Goal: Task Accomplishment & Management: Complete application form

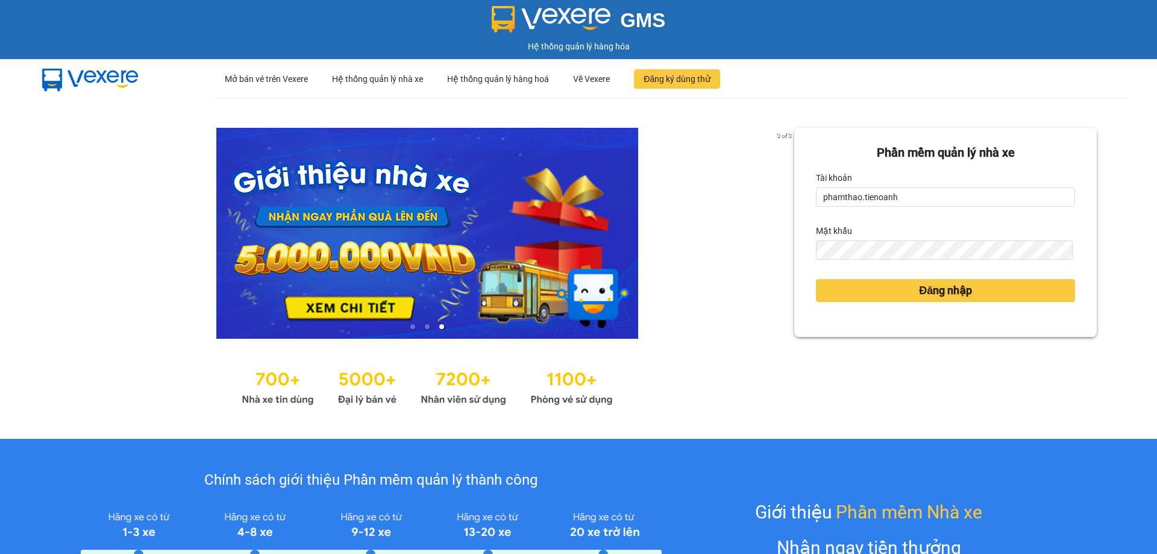
click at [994, 309] on form "Phần mềm quản lý nhà xe Tài khoản phamthao.tienoanh Mật khẩu Đăng nhập" at bounding box center [945, 232] width 259 height 178
click at [990, 289] on button "Đăng nhập" at bounding box center [945, 290] width 259 height 23
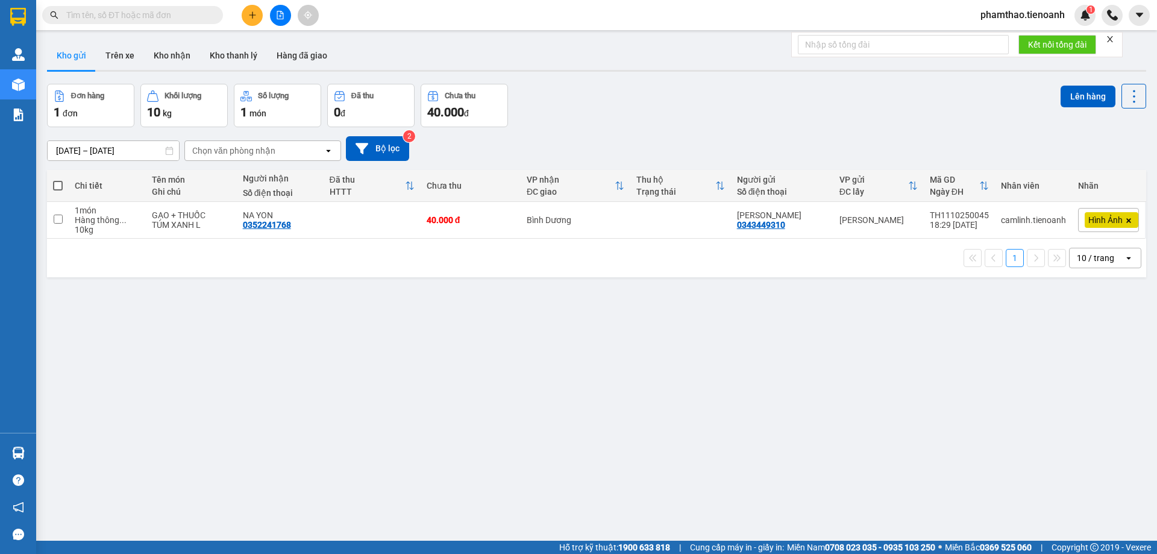
click at [154, 6] on span at bounding box center [132, 15] width 181 height 18
click at [151, 11] on input "text" at bounding box center [137, 14] width 142 height 13
paste input "0823232487"
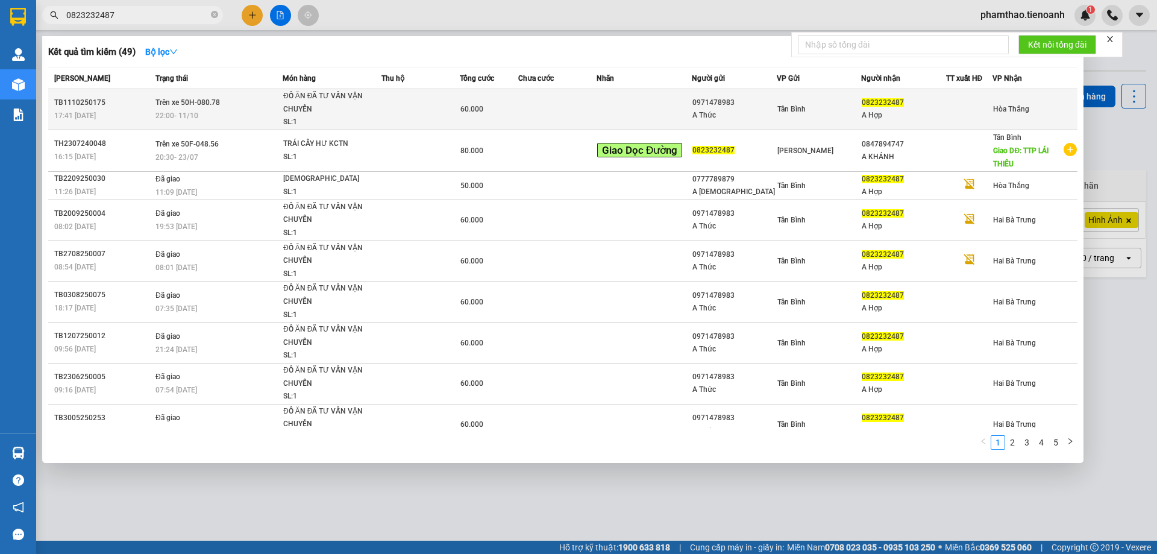
type input "0823232487"
click at [447, 113] on td at bounding box center [421, 109] width 78 height 41
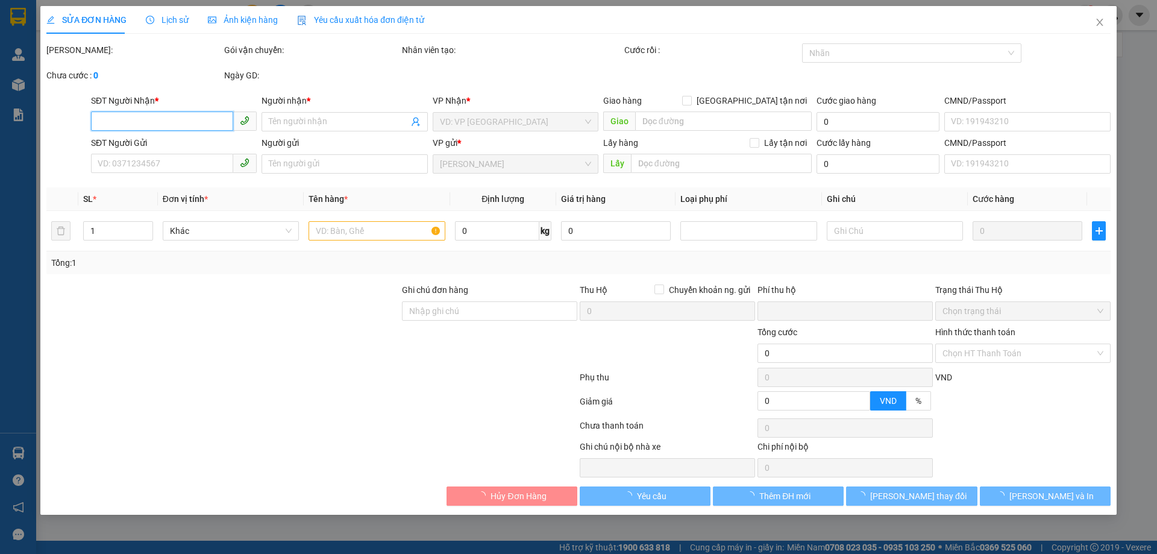
type input "0823232487"
type input "A Hợp"
type input "0971478983"
type input "A Thức"
type input "0"
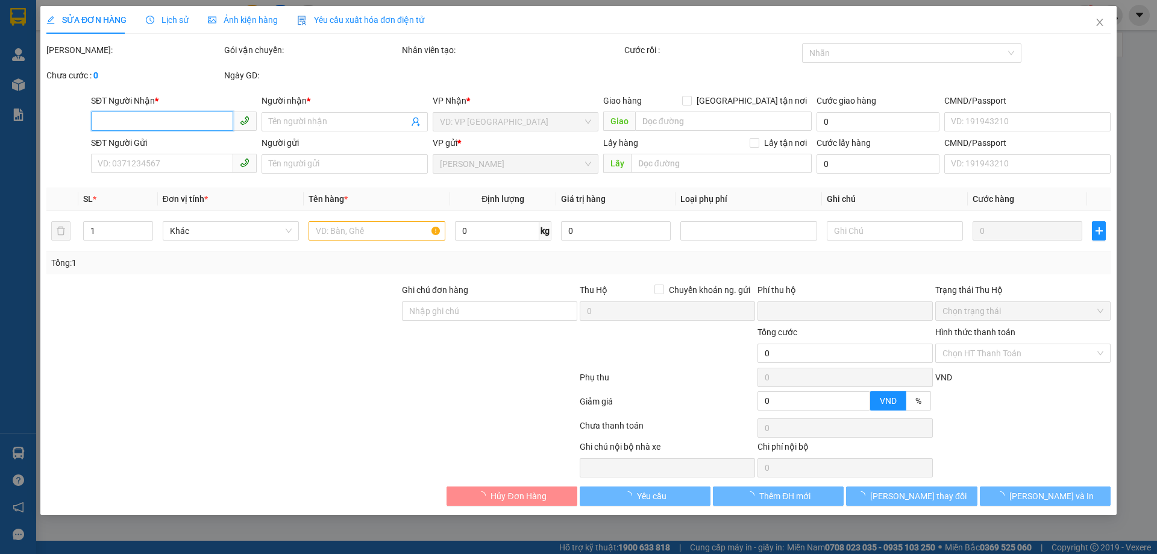
type input "60.000"
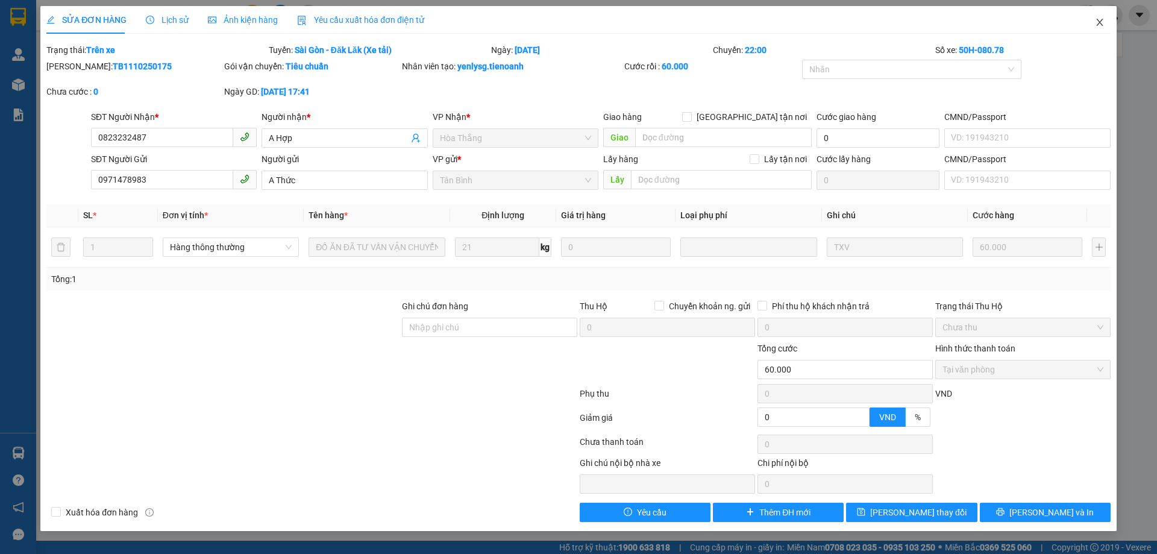
click at [1097, 25] on icon "close" at bounding box center [1100, 22] width 10 height 10
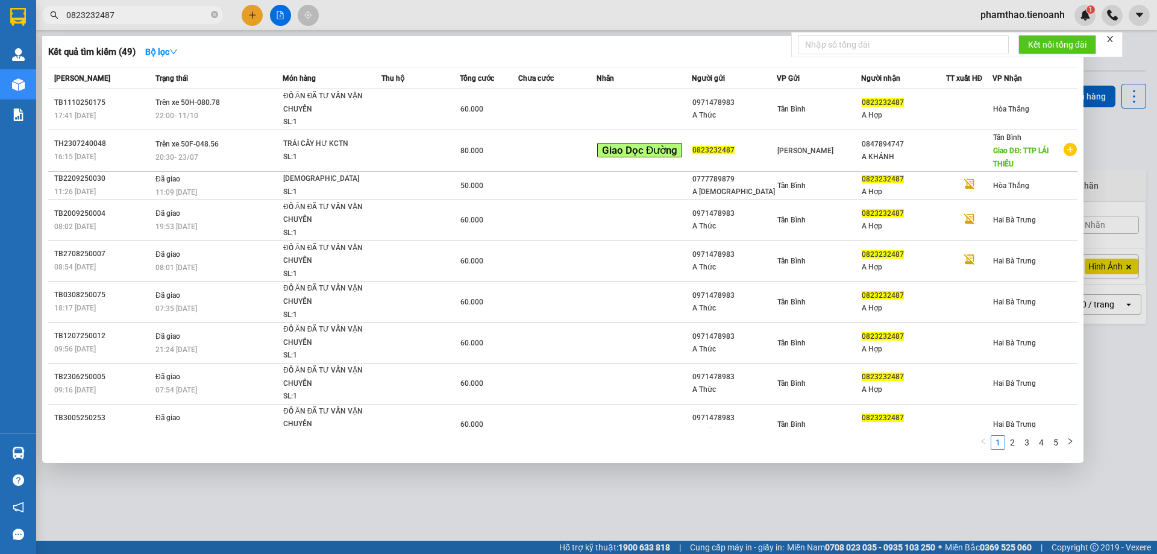
drag, startPoint x: 217, startPoint y: 15, endPoint x: 209, endPoint y: 8, distance: 10.7
click at [216, 15] on icon "close-circle" at bounding box center [214, 14] width 7 height 7
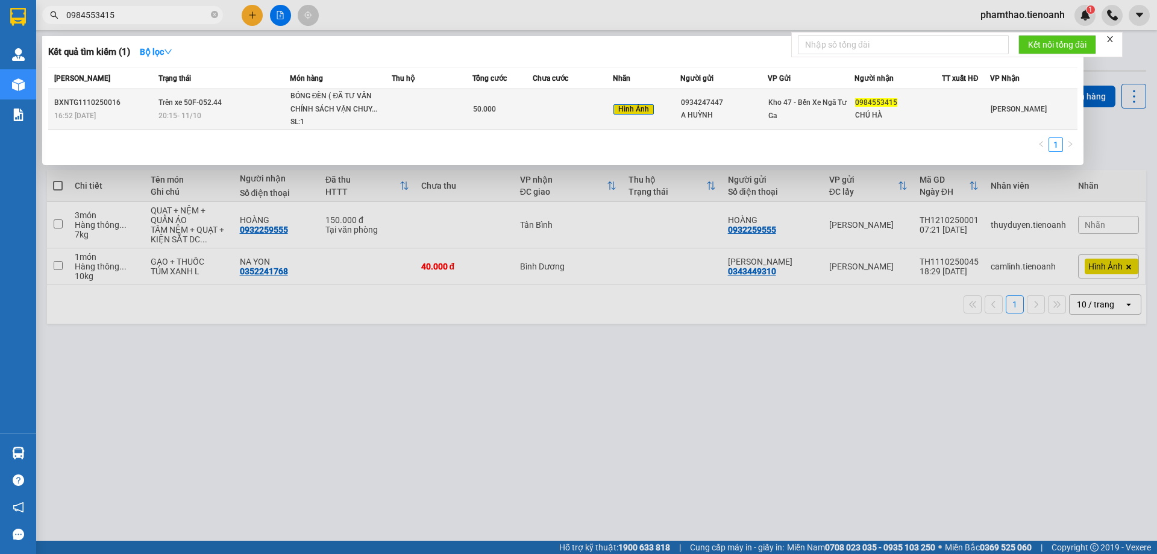
type input "0984553415"
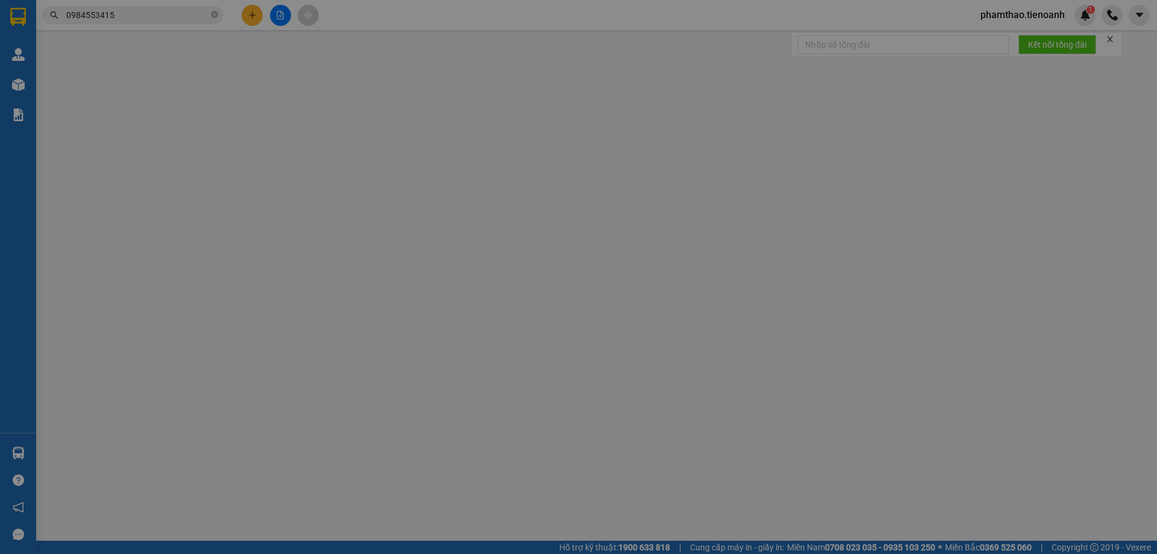
type input "0984553415"
type input "CHÚ HÀ"
type input "0934247447"
type input "A HUỲNH"
type input "0"
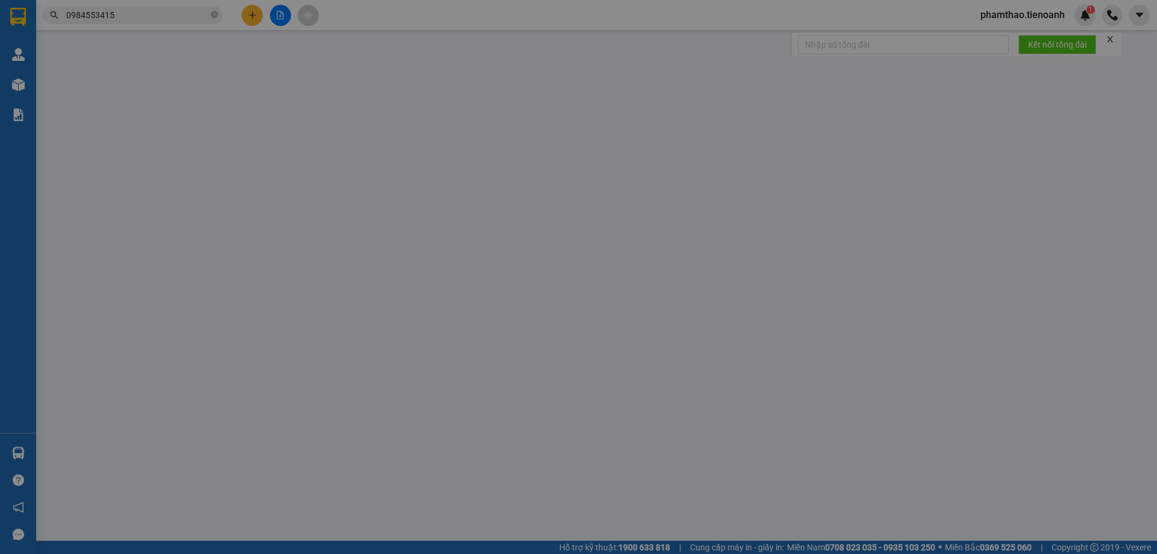
type input "50.000"
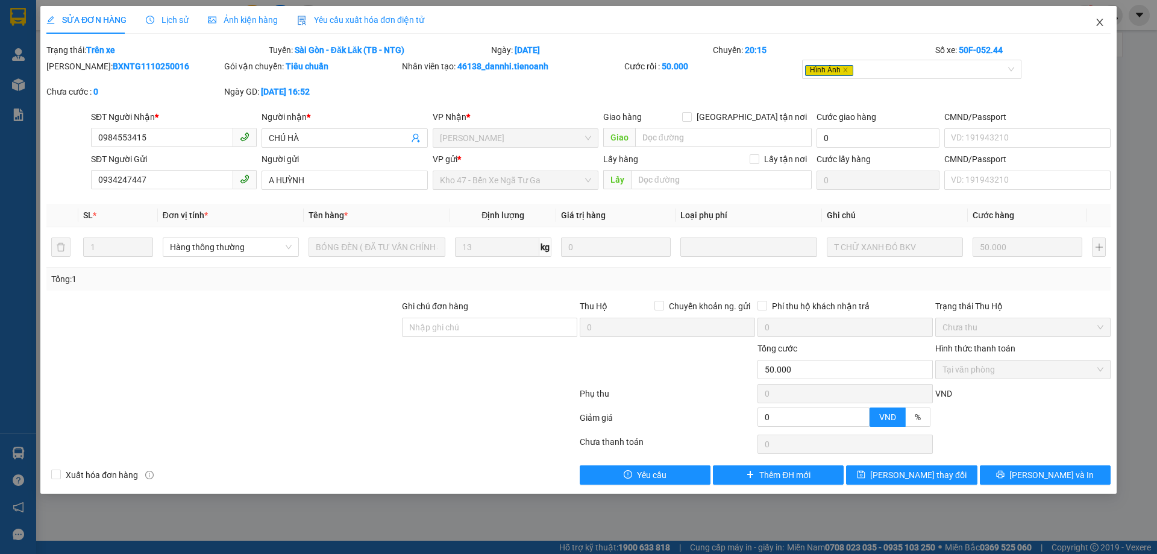
click at [1103, 22] on icon "close" at bounding box center [1100, 22] width 10 height 10
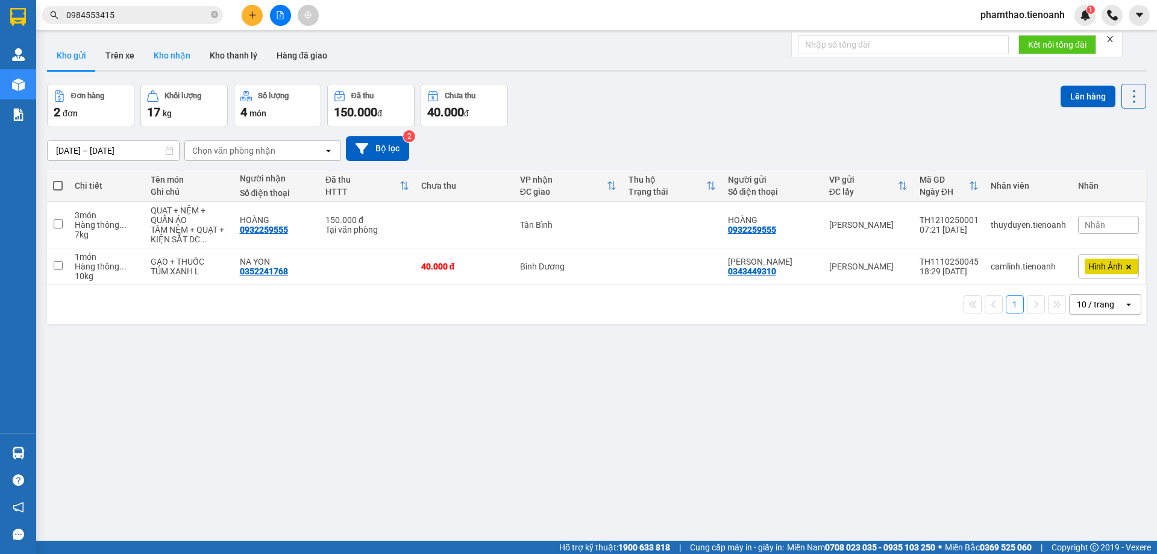
click at [165, 61] on button "Kho nhận" at bounding box center [172, 55] width 56 height 29
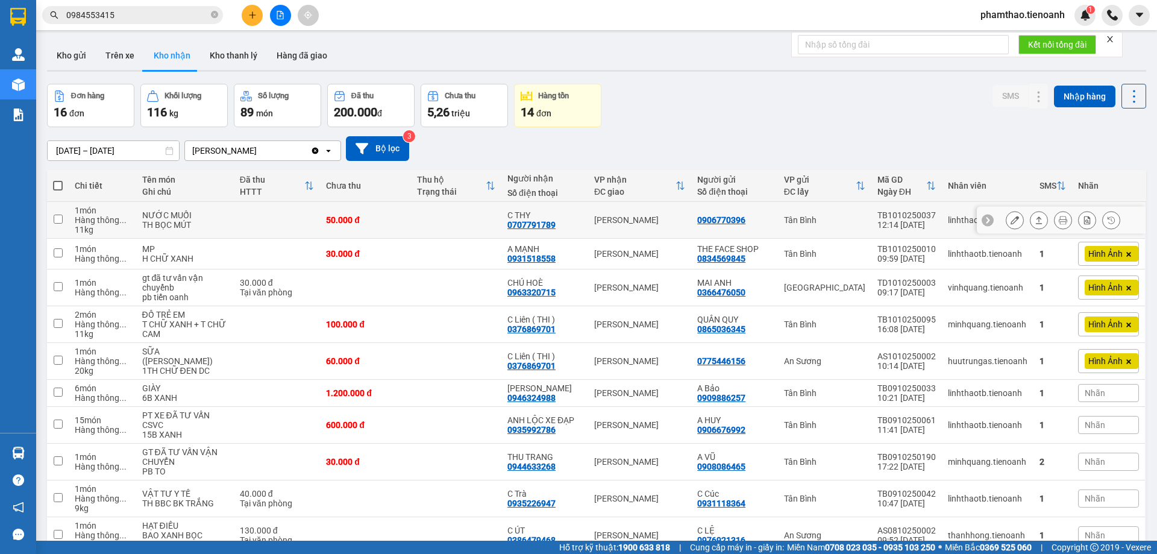
scroll to position [63, 0]
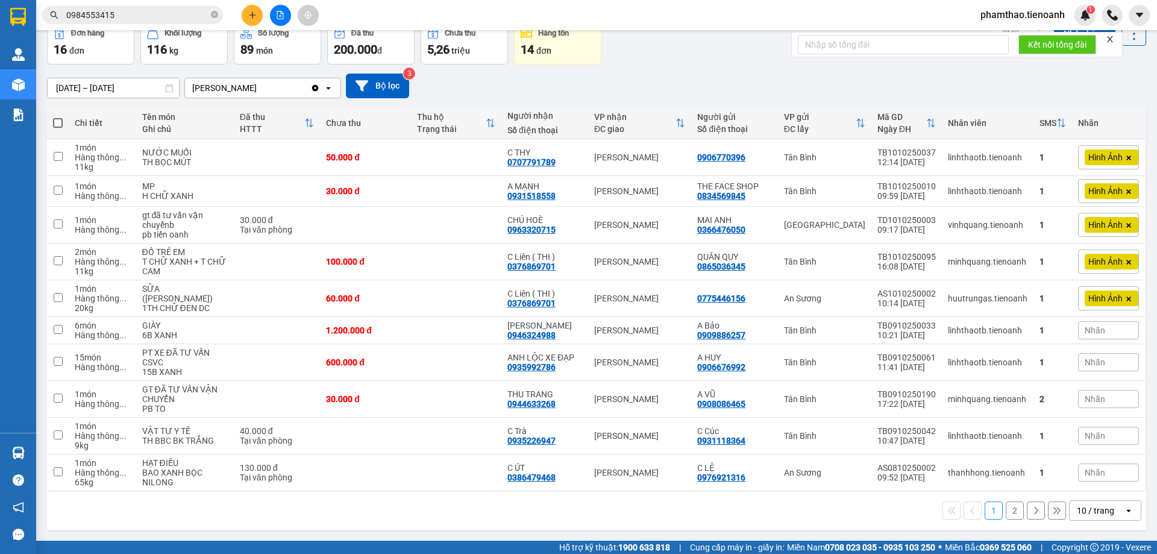
click at [1077, 515] on div "10 / trang" at bounding box center [1095, 511] width 37 height 12
click at [1104, 474] on div "100 / trang" at bounding box center [1096, 484] width 72 height 22
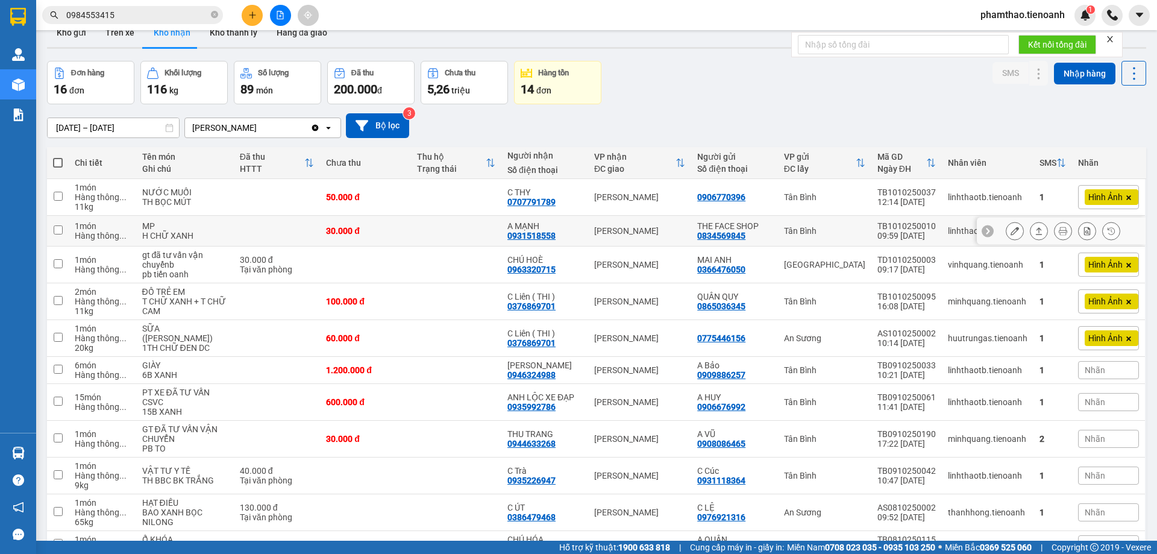
scroll to position [0, 0]
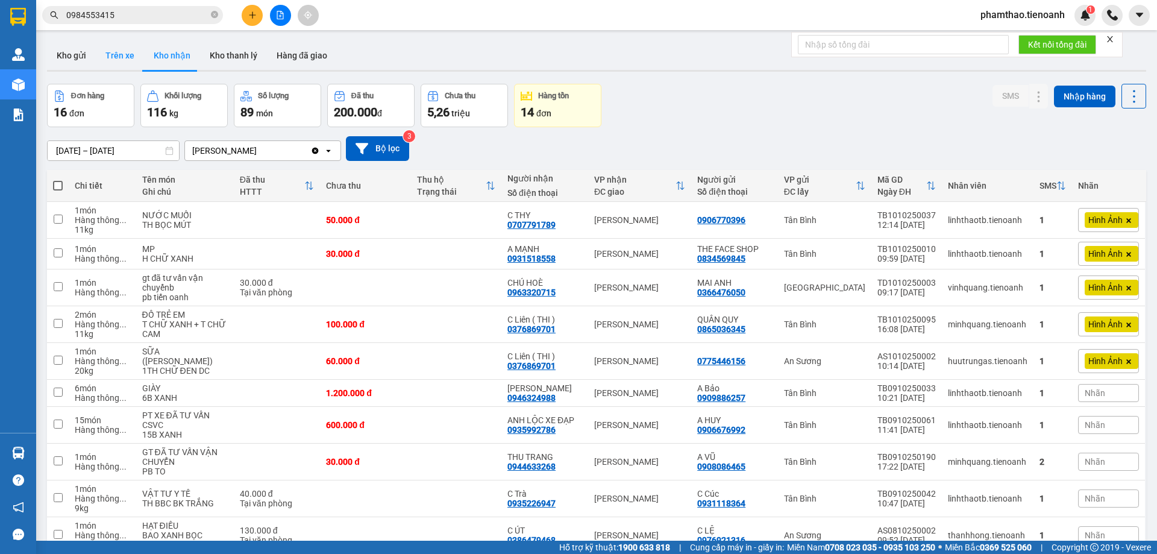
click at [124, 57] on button "Trên xe" at bounding box center [120, 55] width 48 height 29
type input "10/10/2025 – 12/10/2025"
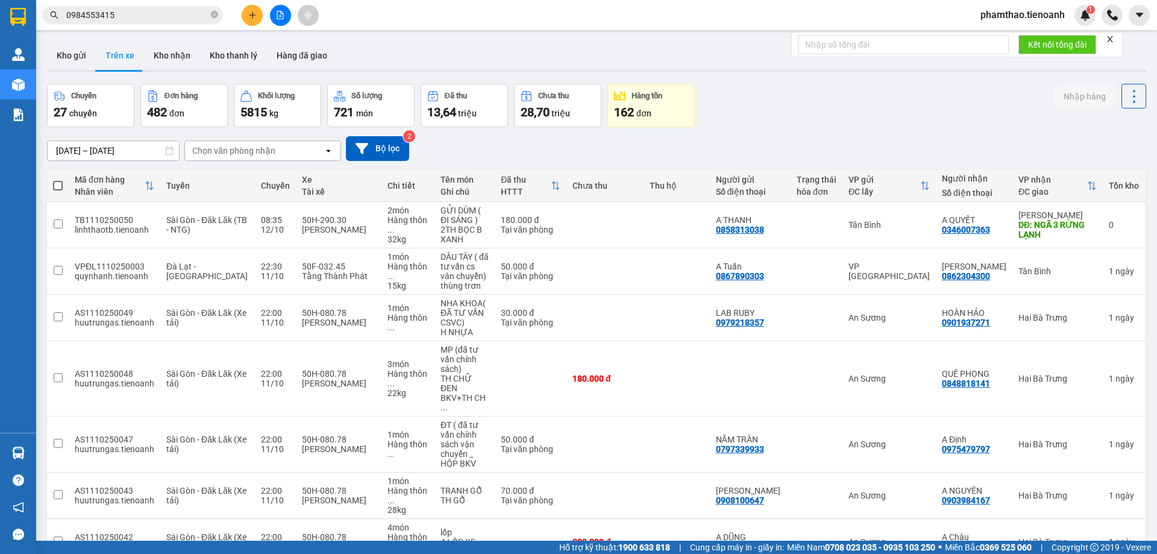
click at [274, 159] on div "Chọn văn phòng nhận" at bounding box center [254, 150] width 139 height 19
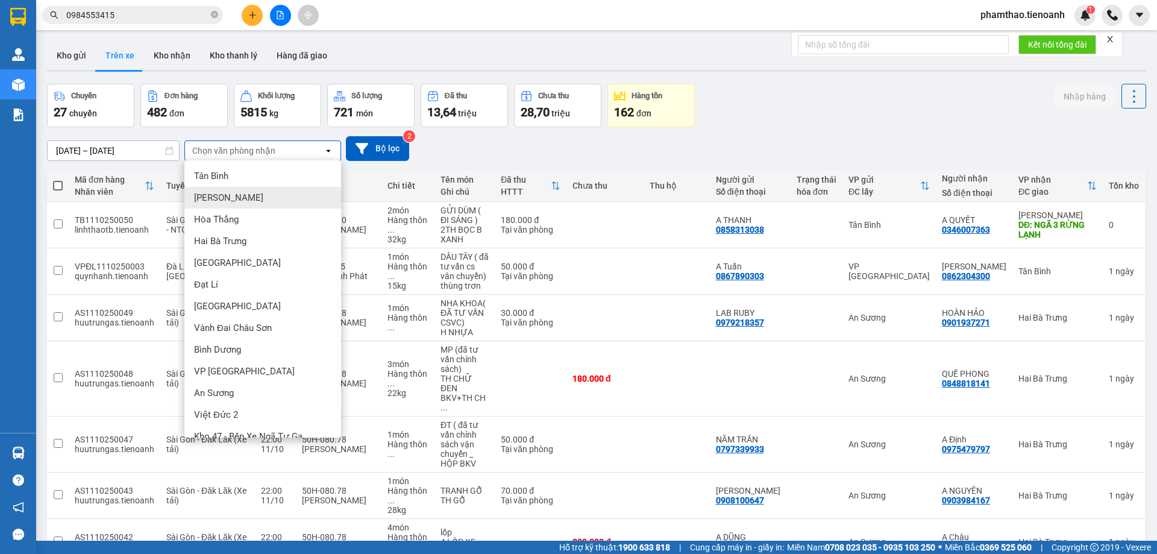
click at [239, 200] on div "Cư Kuin" at bounding box center [262, 198] width 157 height 22
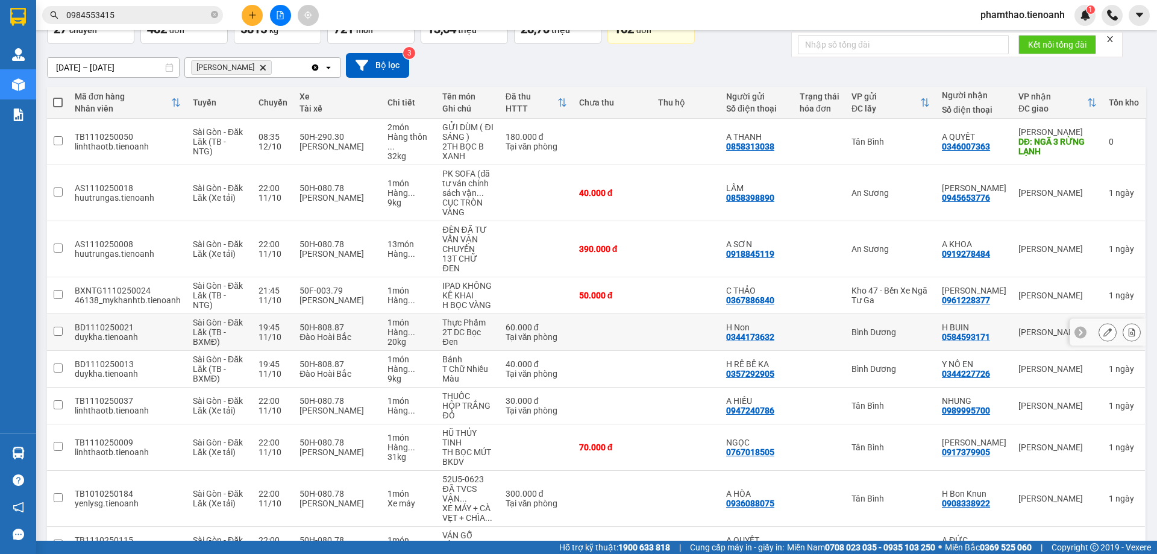
scroll to position [156, 0]
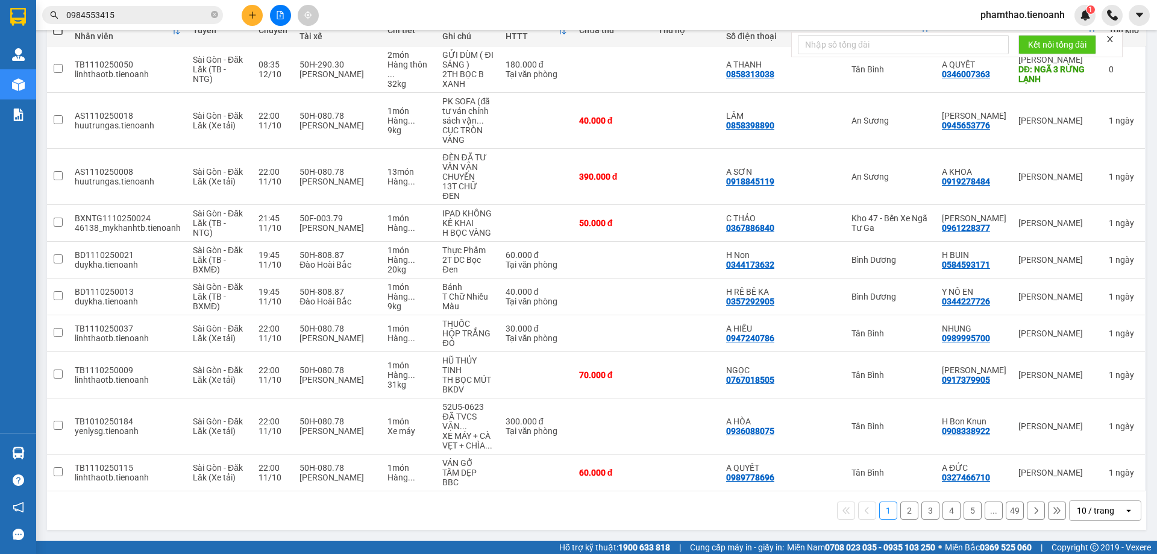
drag, startPoint x: 1089, startPoint y: 509, endPoint x: 1093, endPoint y: 500, distance: 9.4
click at [1089, 508] on div "10 / trang" at bounding box center [1095, 511] width 37 height 12
click at [1109, 476] on div "100 / trang" at bounding box center [1096, 484] width 72 height 22
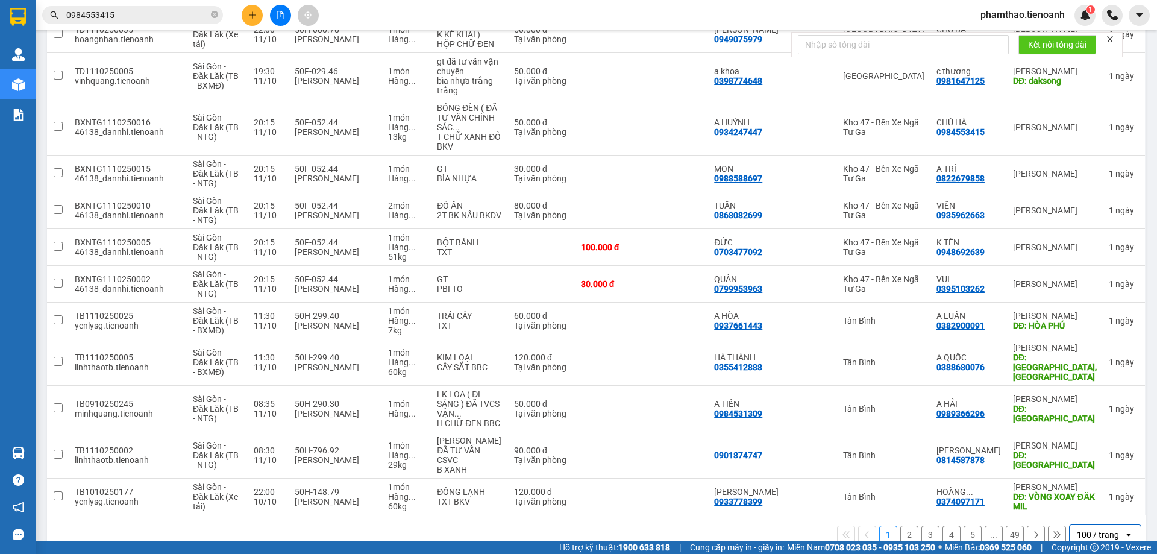
scroll to position [1229, 0]
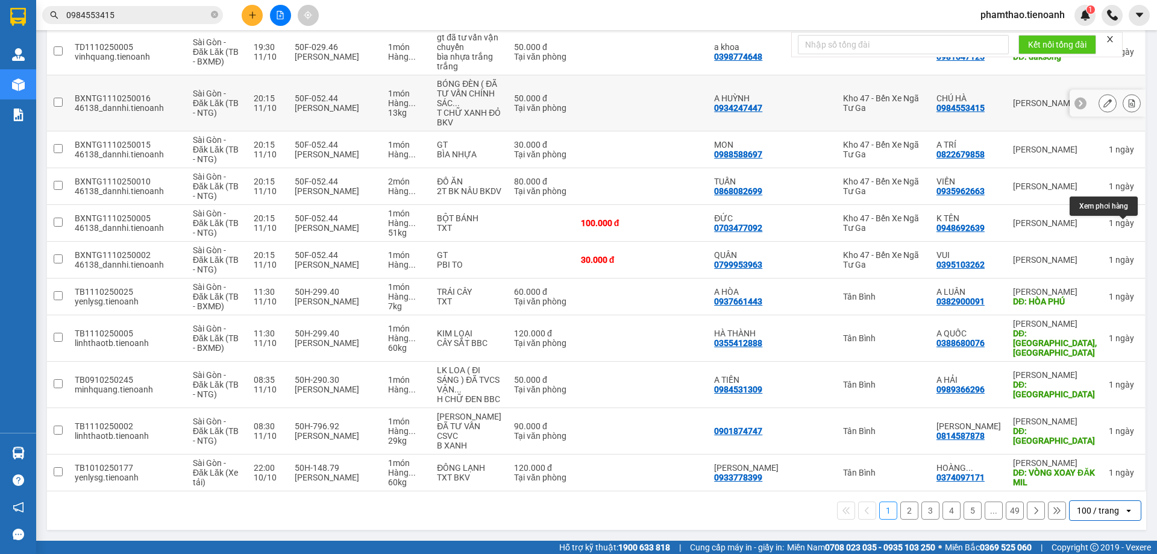
click at [1129, 107] on icon at bounding box center [1132, 103] width 7 height 8
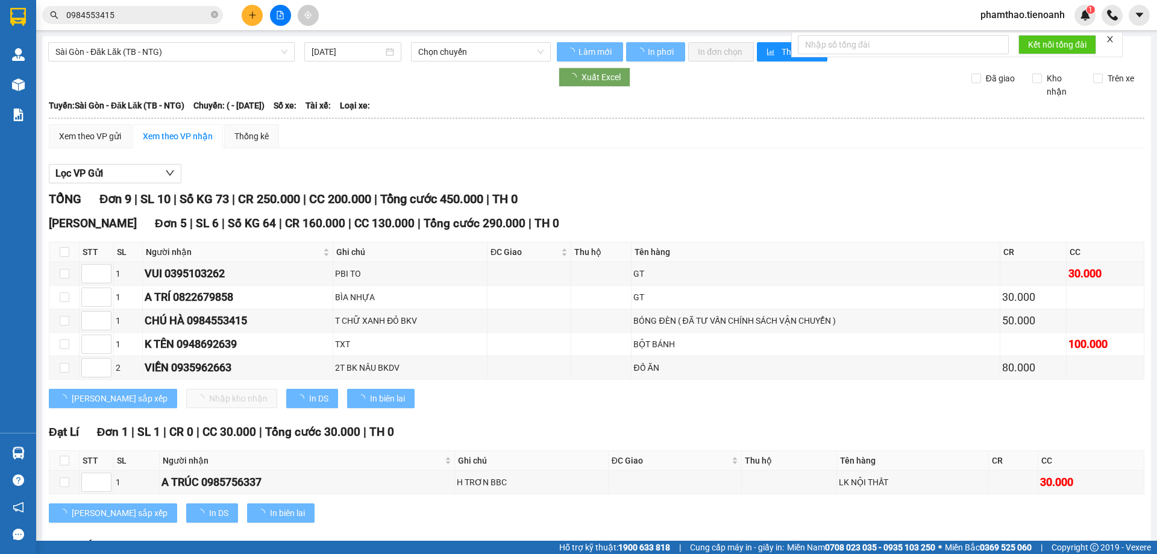
type input "11/10/2025"
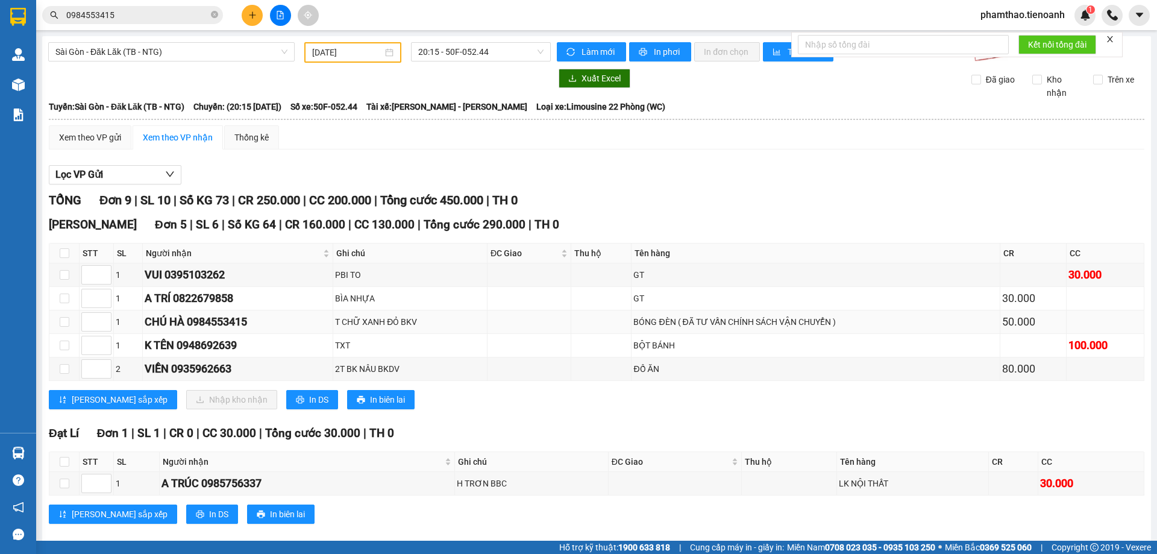
click at [61, 315] on td at bounding box center [64, 322] width 30 height 24
click at [61, 318] on input "checkbox" at bounding box center [65, 322] width 10 height 10
checkbox input "true"
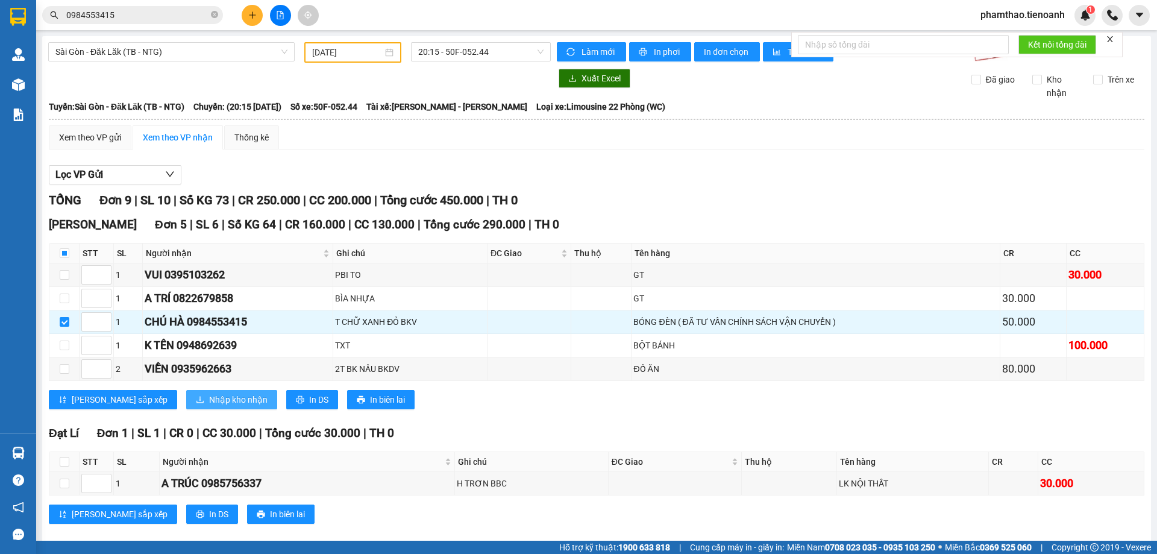
click at [209, 398] on span "Nhập kho nhận" at bounding box center [238, 399] width 58 height 13
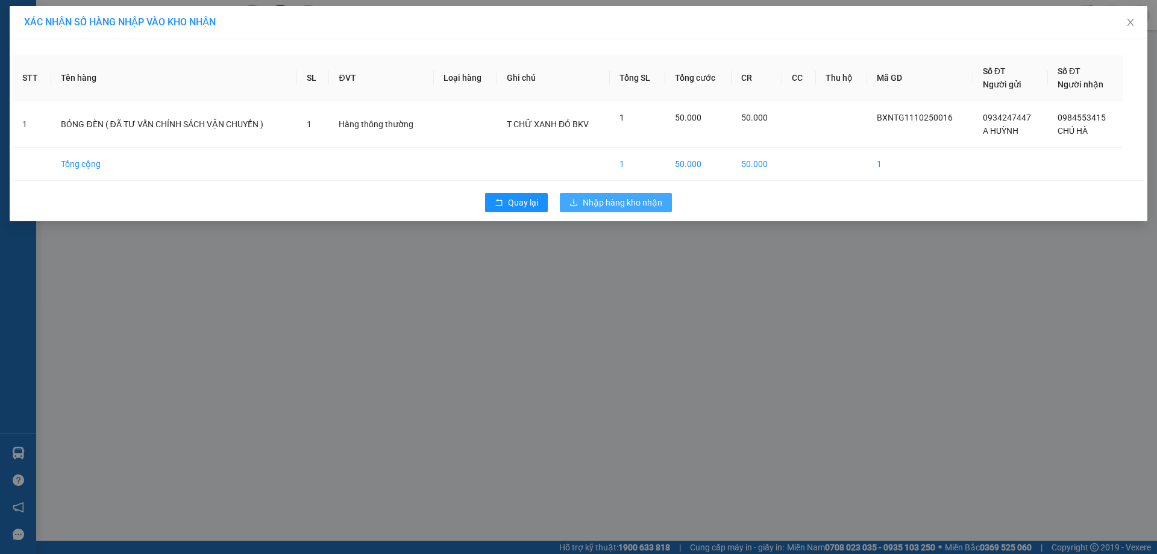
click at [631, 211] on button "Nhập hàng kho nhận" at bounding box center [616, 202] width 112 height 19
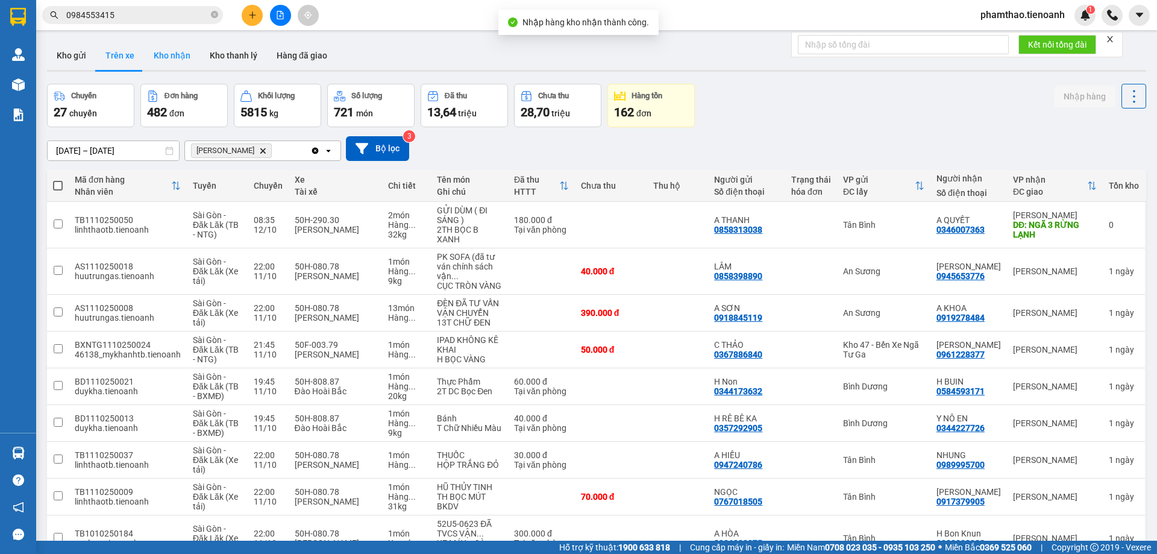
click at [164, 55] on button "Kho nhận" at bounding box center [172, 55] width 56 height 29
type input "28/09/2025 – 12/10/2025"
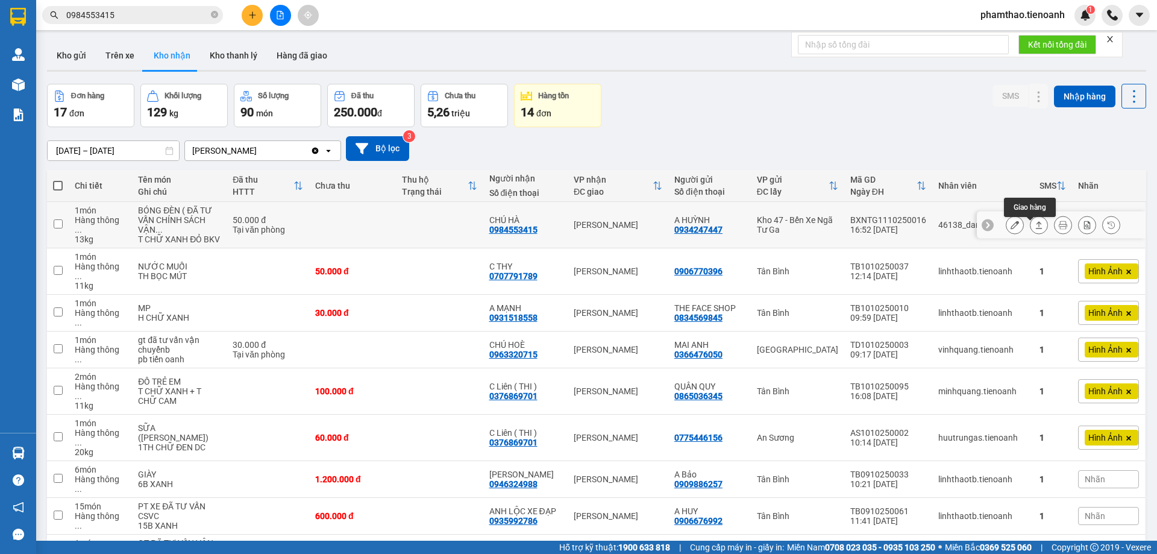
click at [1035, 229] on icon at bounding box center [1039, 225] width 8 height 8
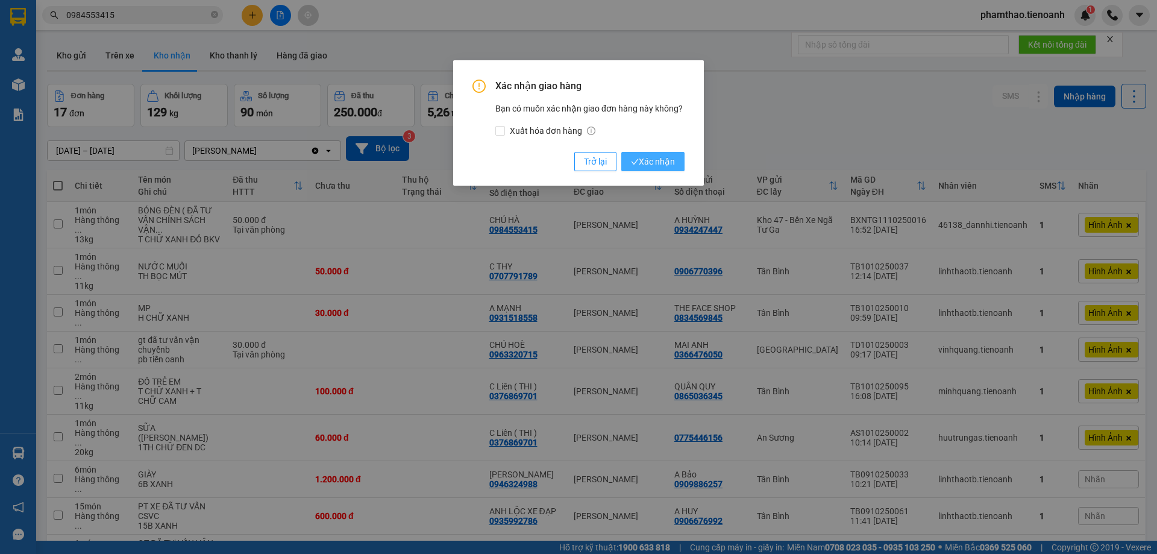
click at [651, 156] on span "Xác nhận" at bounding box center [653, 161] width 44 height 13
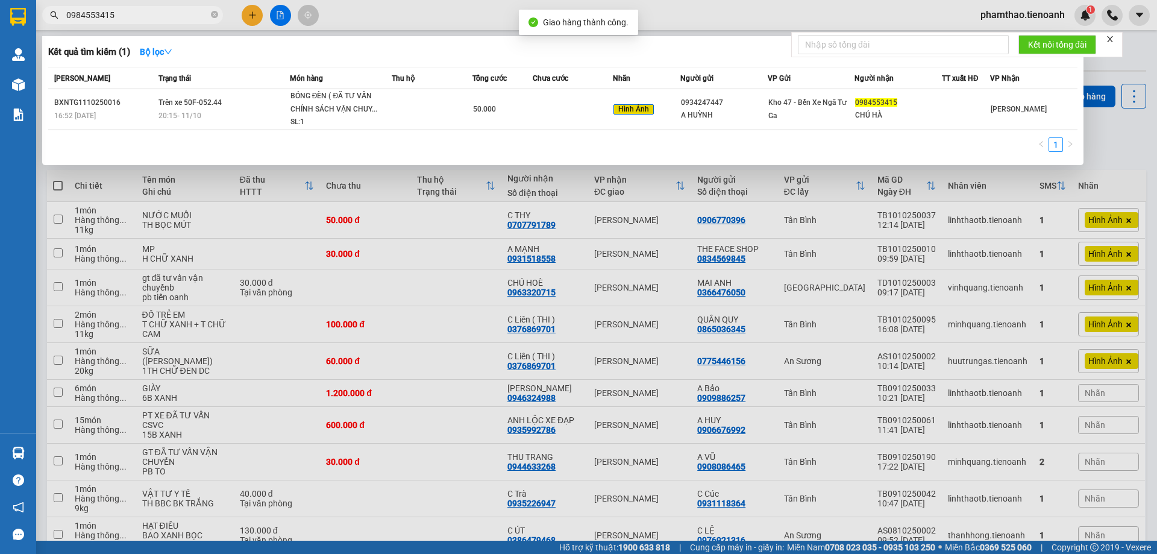
click at [174, 14] on input "0984553415" at bounding box center [137, 14] width 142 height 13
drag, startPoint x: 1100, startPoint y: 134, endPoint x: 927, endPoint y: 180, distance: 179.0
click at [1101, 135] on div at bounding box center [578, 277] width 1157 height 554
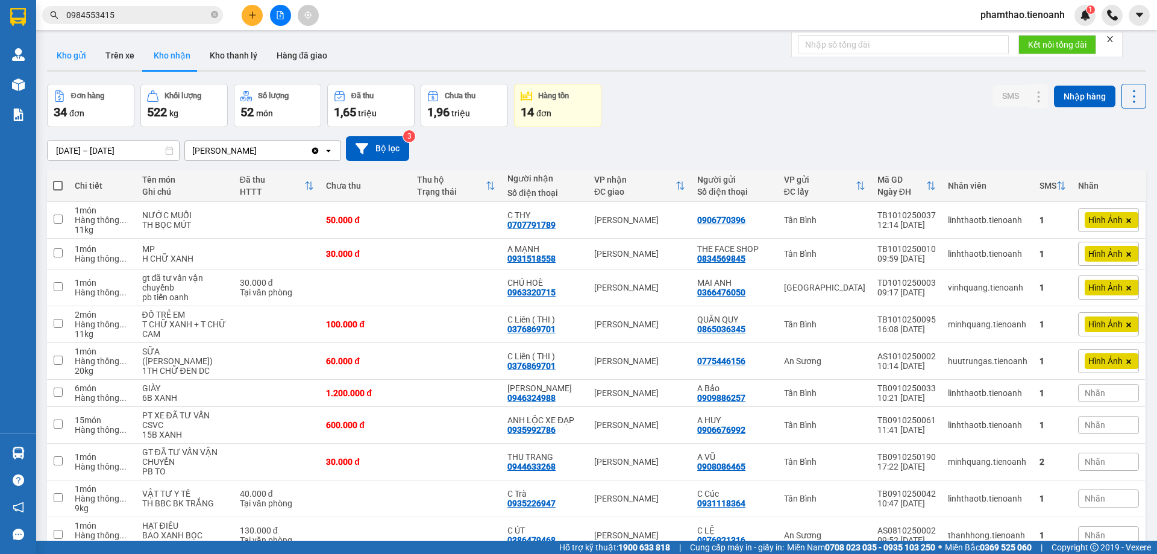
click at [89, 60] on button "Kho gửi" at bounding box center [71, 55] width 49 height 29
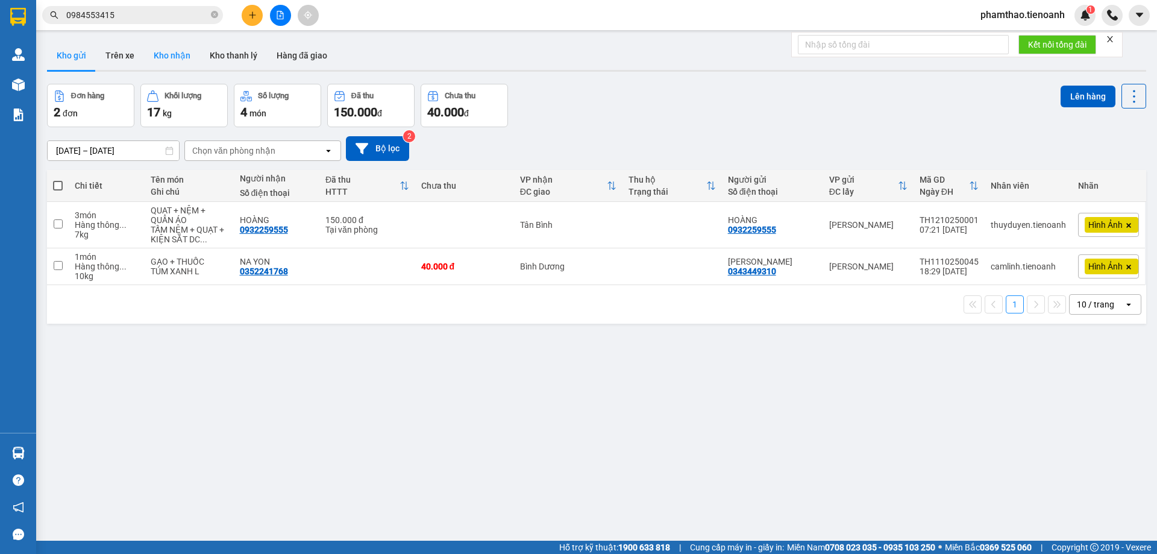
click at [177, 45] on button "Kho nhận" at bounding box center [172, 55] width 56 height 29
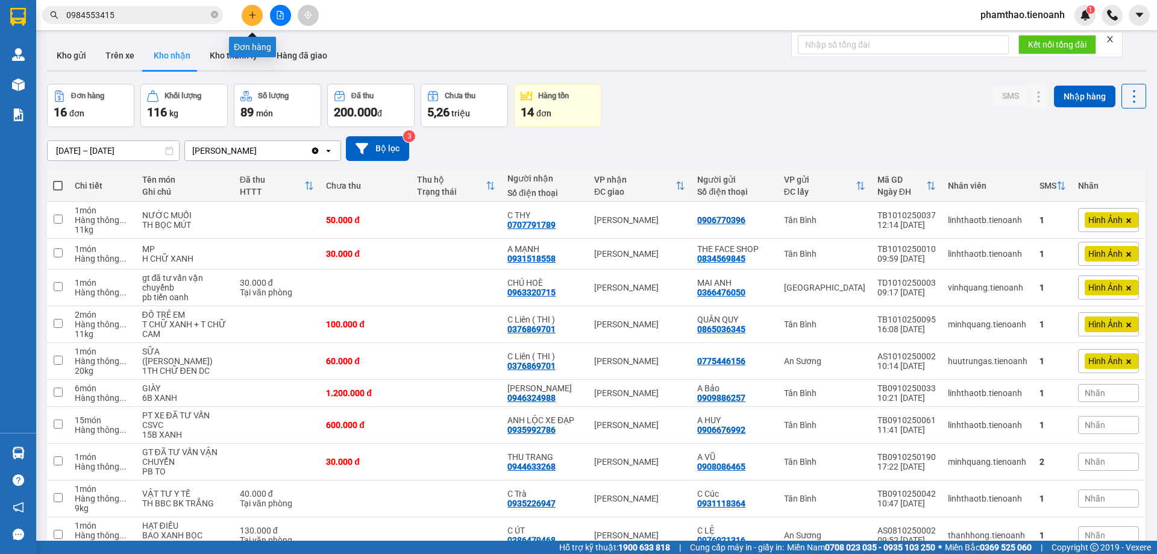
click at [247, 13] on button at bounding box center [252, 15] width 21 height 21
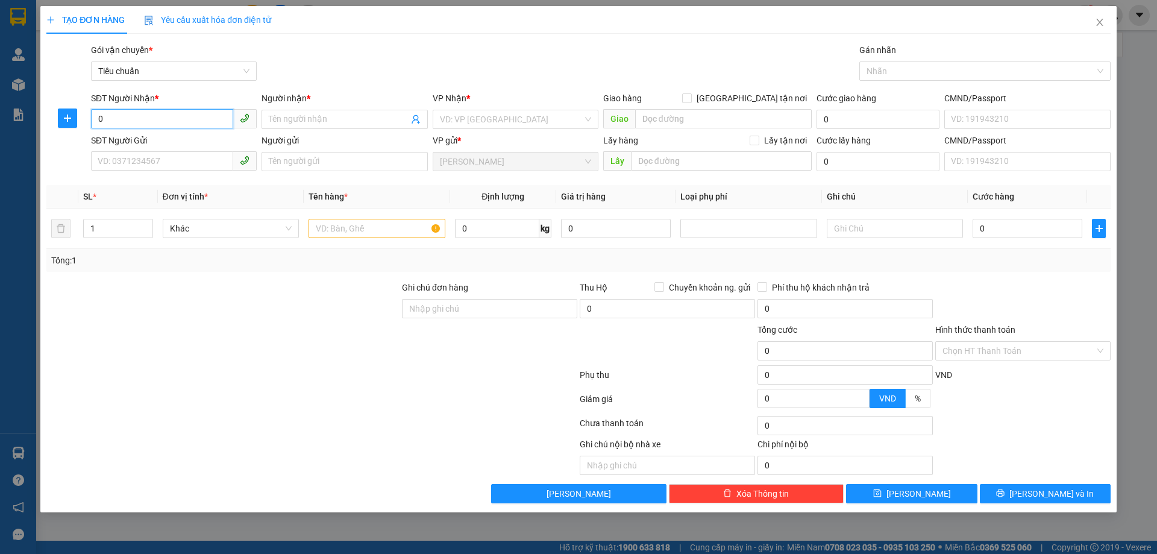
type input "0"
type input "0913423426"
click at [303, 121] on input "Người nhận *" at bounding box center [338, 119] width 139 height 13
type input "l"
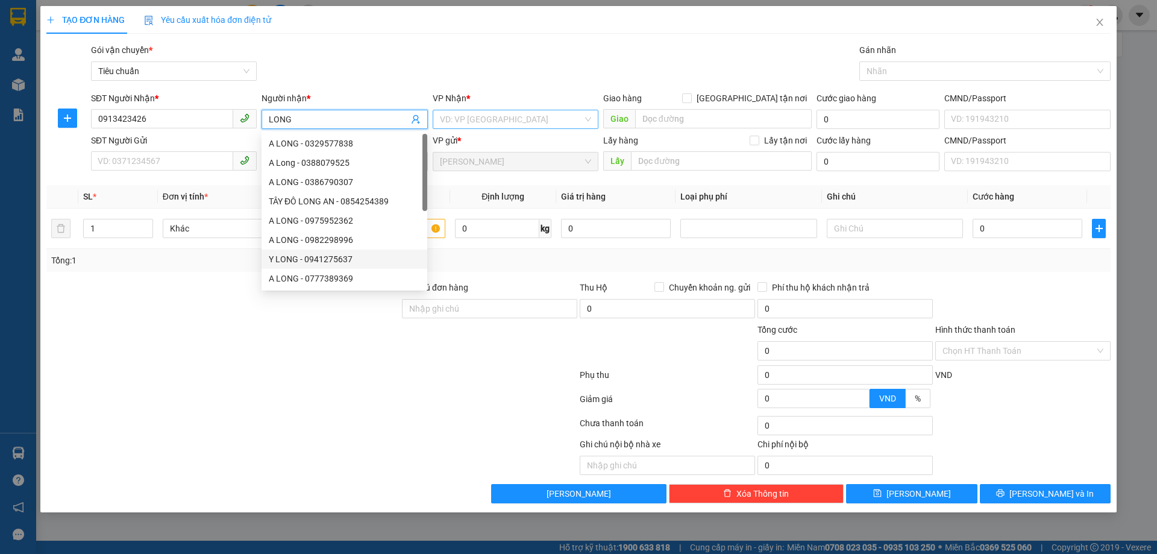
type input "LONG"
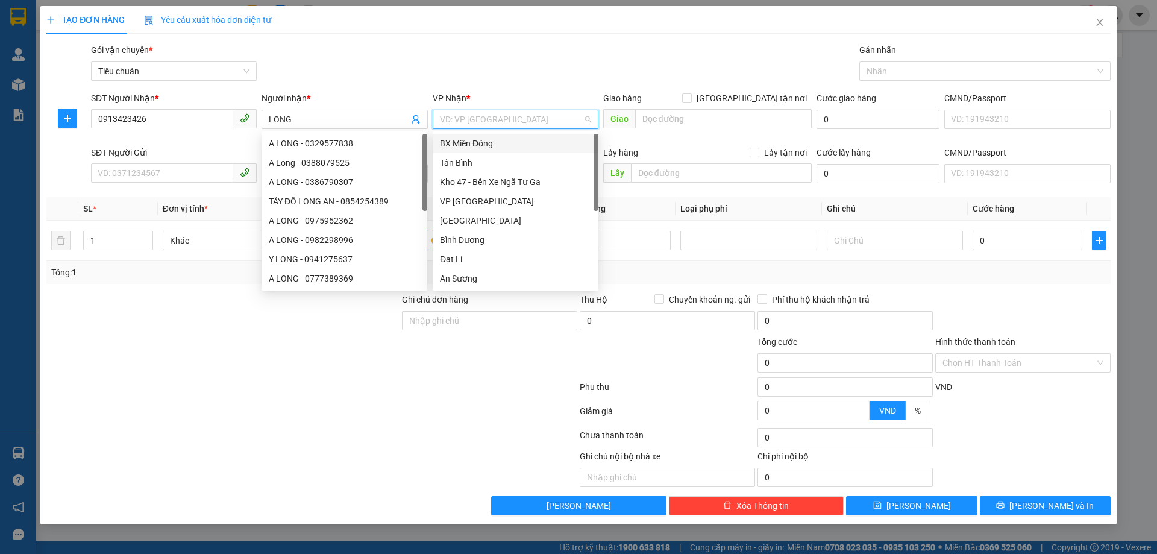
click at [492, 121] on input "search" at bounding box center [511, 119] width 143 height 18
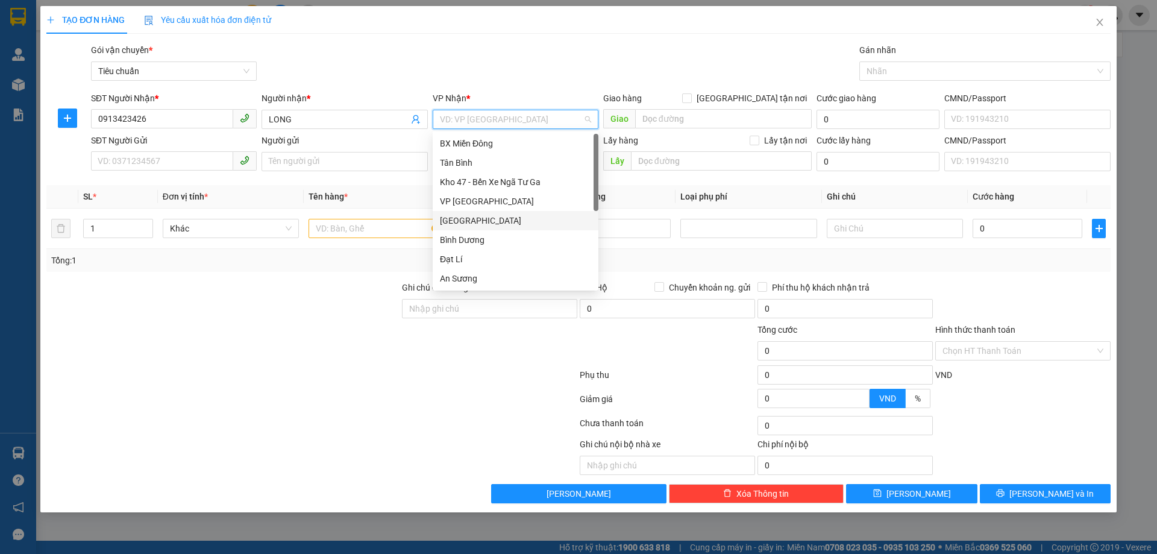
drag, startPoint x: 462, startPoint y: 212, endPoint x: 116, endPoint y: 197, distance: 345.7
click at [461, 212] on div "Thủ Đức" at bounding box center [516, 220] width 166 height 19
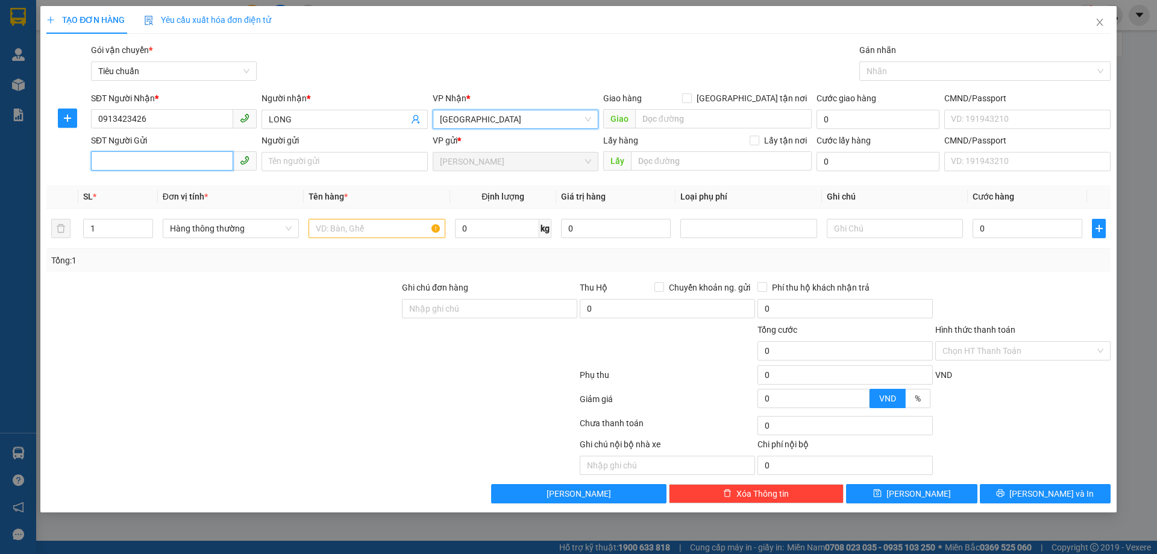
click at [138, 154] on input "SĐT Người Gửi" at bounding box center [162, 160] width 142 height 19
type input "0782595455"
click at [364, 228] on input "text" at bounding box center [377, 228] width 136 height 19
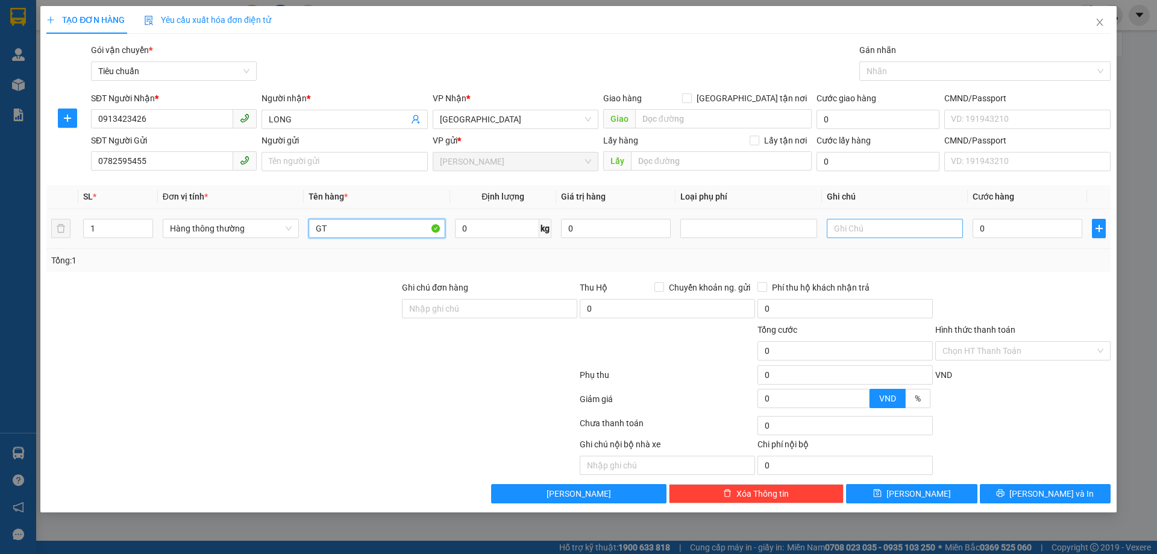
type input "GT"
click at [867, 222] on input "text" at bounding box center [895, 228] width 136 height 19
type input "BÌA NHỰA"
click at [1002, 232] on input "0" at bounding box center [1028, 228] width 110 height 19
type input "003"
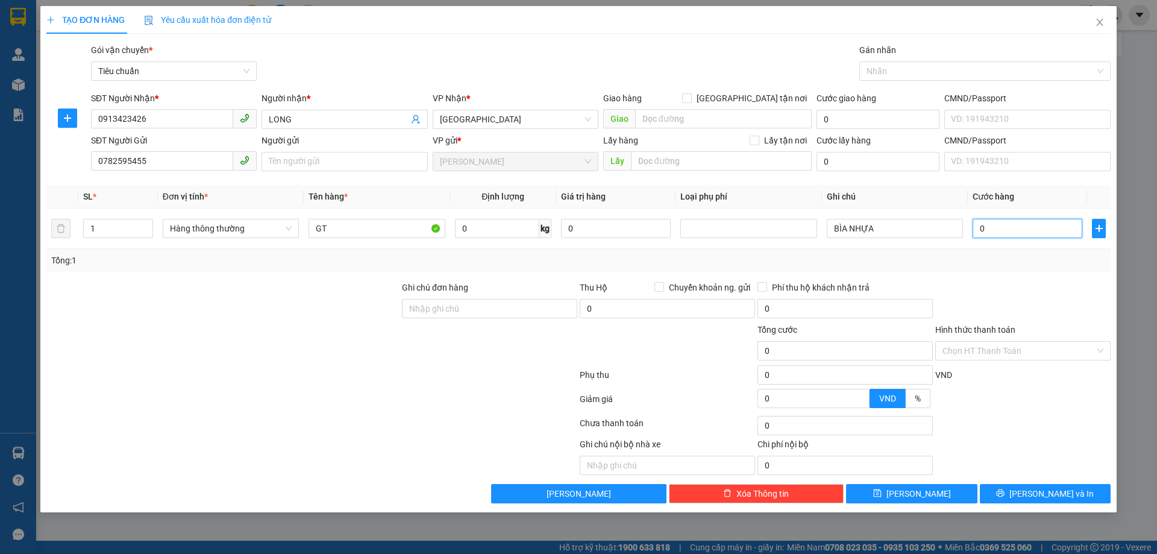
type input "3"
type input "0.030"
type input "30"
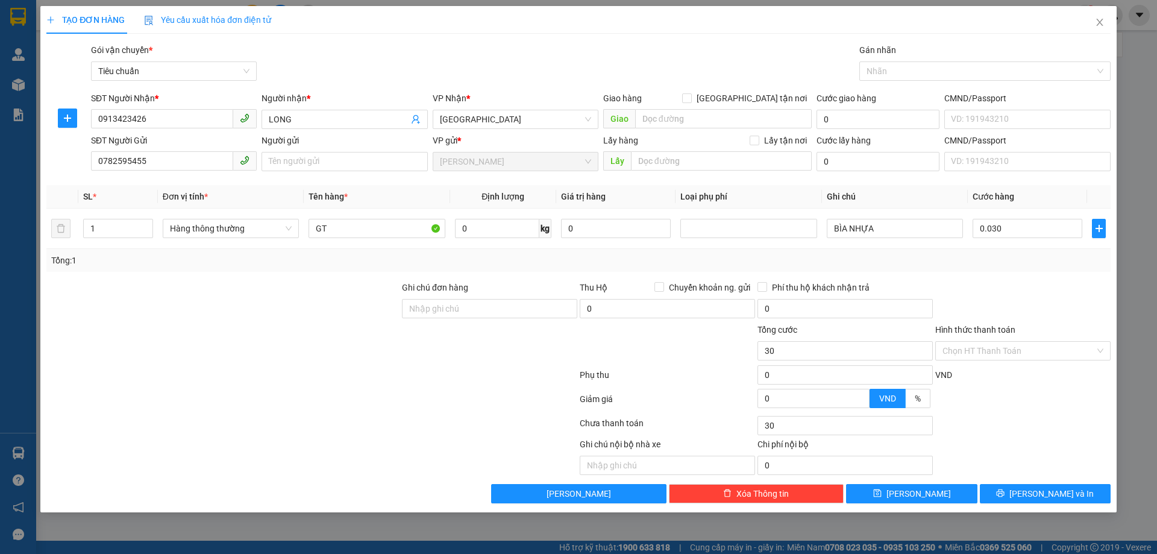
type input "30.000"
drag, startPoint x: 976, startPoint y: 297, endPoint x: 979, endPoint y: 326, distance: 29.1
click at [978, 297] on div at bounding box center [1023, 302] width 178 height 42
click at [982, 345] on input "Hình thức thanh toán" at bounding box center [1019, 351] width 153 height 18
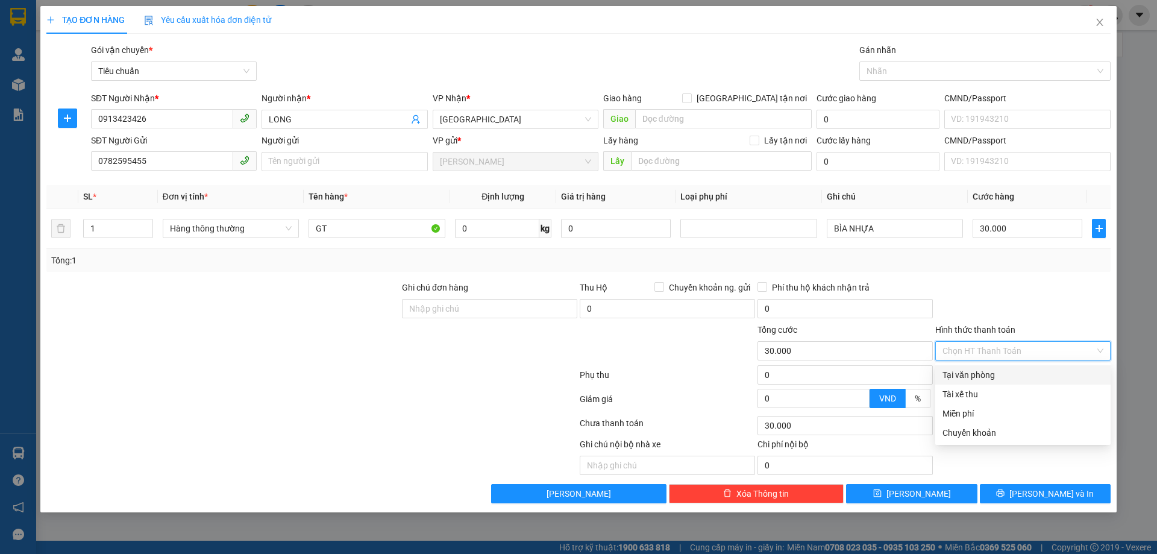
click at [982, 367] on div "Tại văn phòng" at bounding box center [1023, 374] width 175 height 19
type input "0"
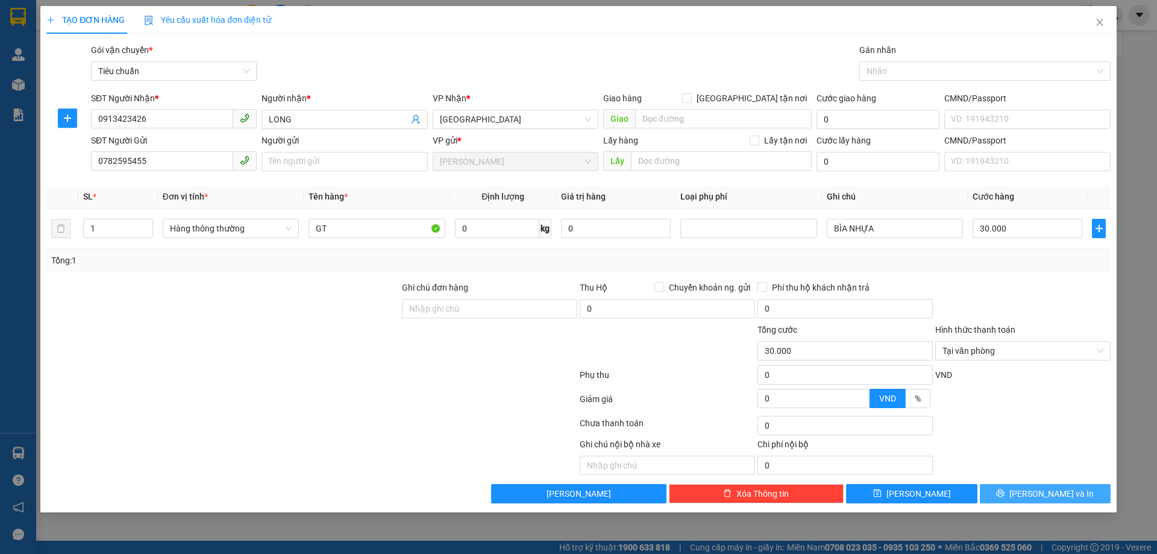
click at [1072, 495] on button "Lưu và In" at bounding box center [1045, 493] width 131 height 19
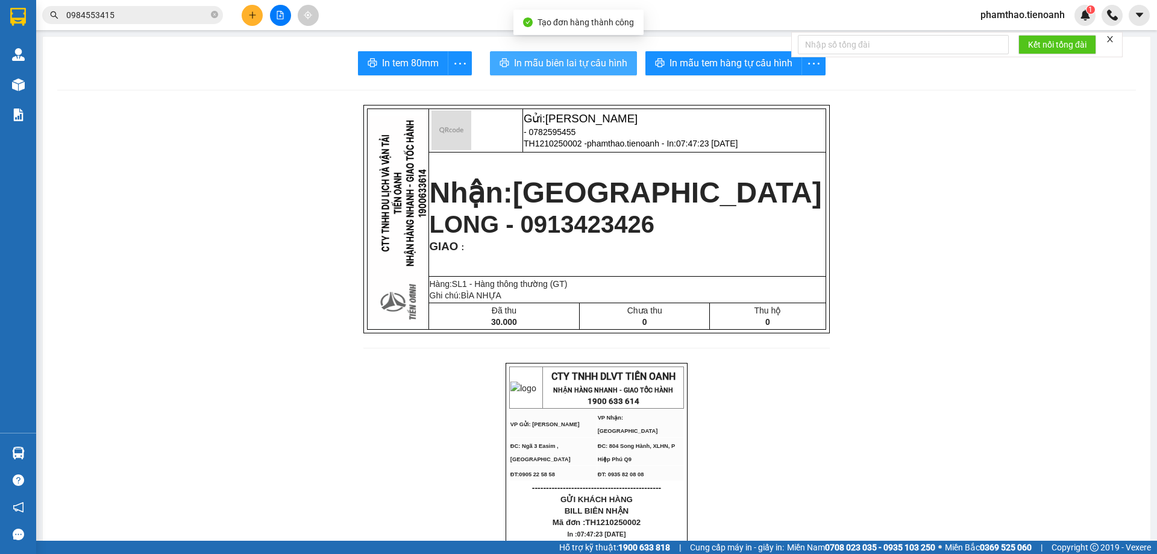
click at [606, 63] on span "In mẫu biên lai tự cấu hình" at bounding box center [570, 62] width 113 height 15
drag, startPoint x: 534, startPoint y: 81, endPoint x: 550, endPoint y: 68, distance: 21.4
click at [551, 67] on span "In mẫu biên lai tự cấu hình" at bounding box center [570, 62] width 113 height 15
